Goal: Task Accomplishment & Management: Manage account settings

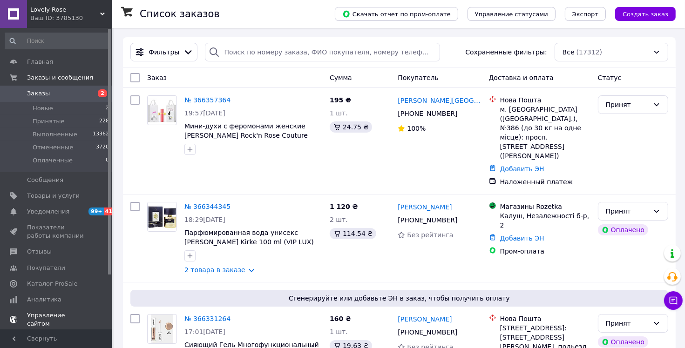
click at [91, 213] on span "99+" at bounding box center [95, 212] width 15 height 8
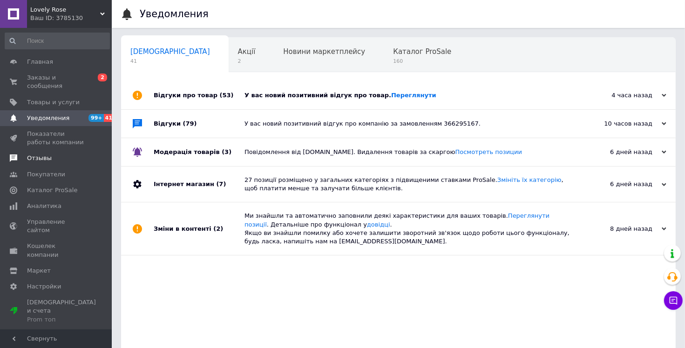
click at [62, 154] on span "Отзывы" at bounding box center [56, 158] width 59 height 8
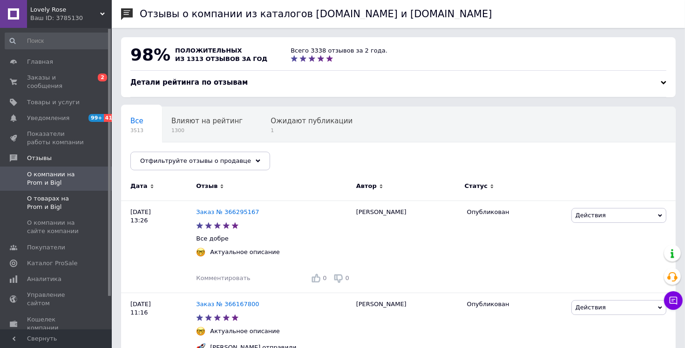
click at [52, 195] on span "О товарах на Prom и Bigl" at bounding box center [56, 203] width 59 height 17
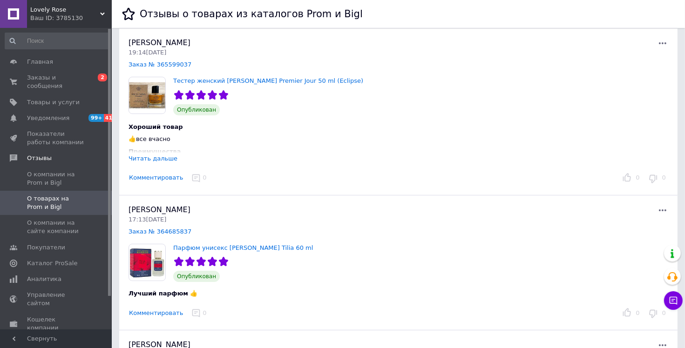
scroll to position [47, 0]
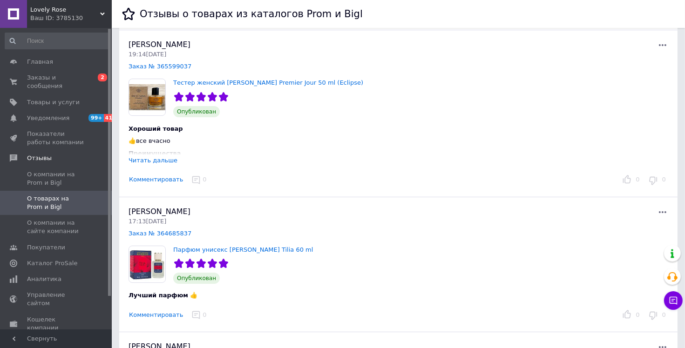
click at [136, 160] on div "Читать дальше" at bounding box center [152, 160] width 49 height 7
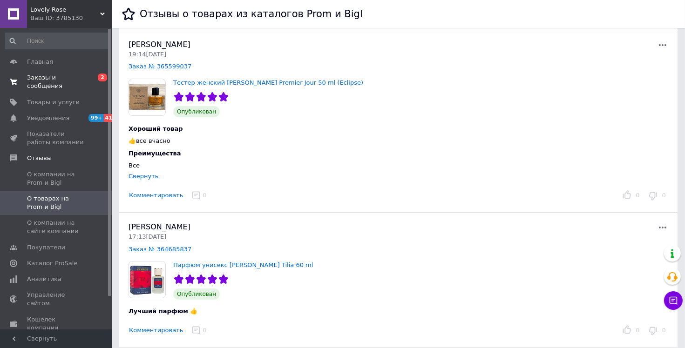
click at [76, 79] on span "Заказы и сообщения" at bounding box center [56, 82] width 59 height 17
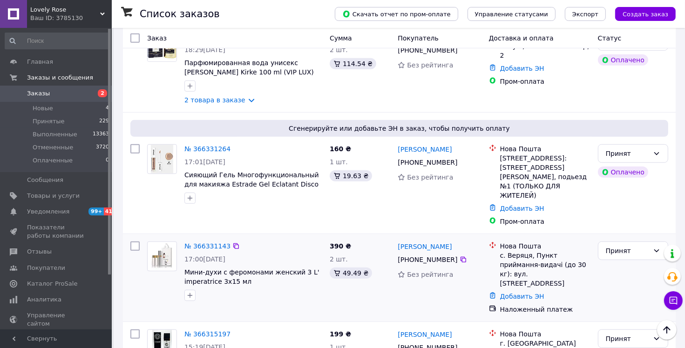
scroll to position [605, 0]
